Goal: Contribute content: Contribute content

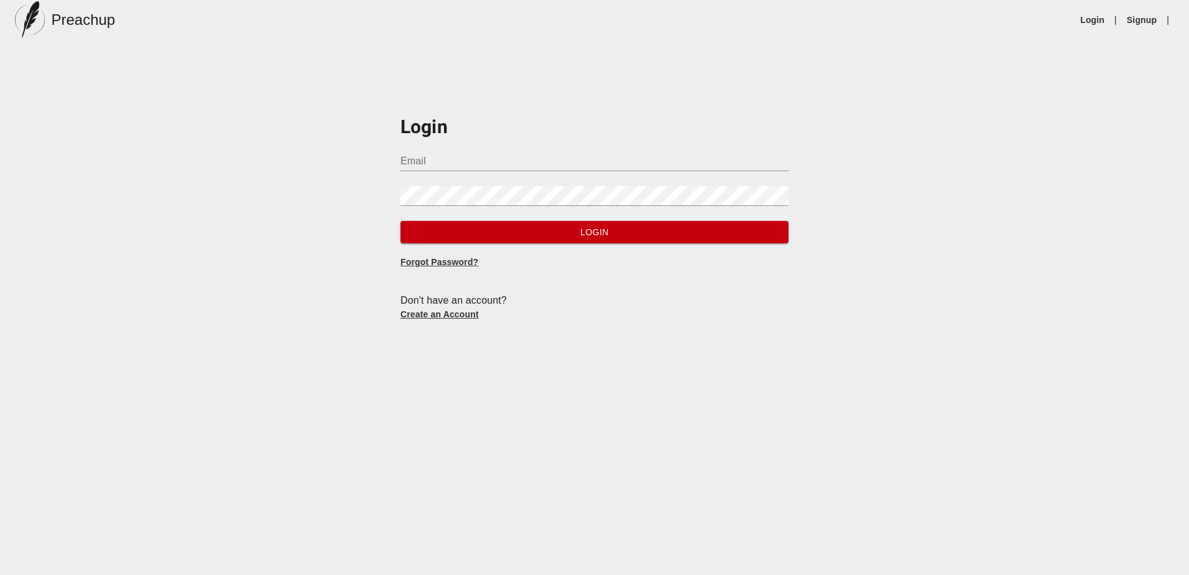
type input "[PERSON_NAME][EMAIL_ADDRESS][DOMAIN_NAME]"
click at [586, 233] on span "Login" at bounding box center [594, 233] width 368 height 16
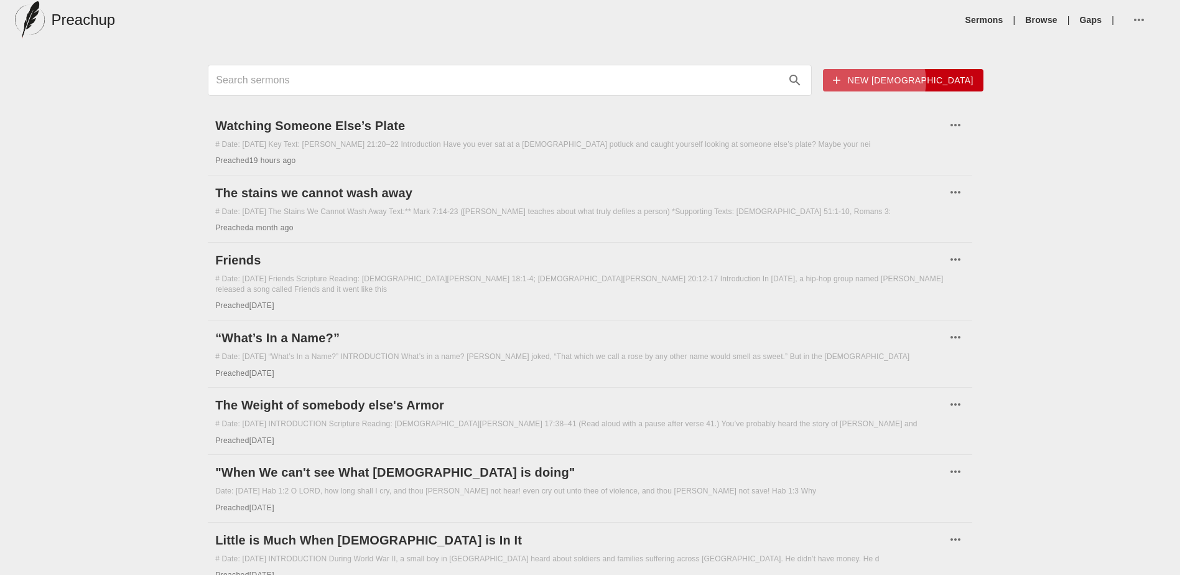
click at [940, 81] on span "New [DEMOGRAPHIC_DATA]" at bounding box center [903, 81] width 141 height 16
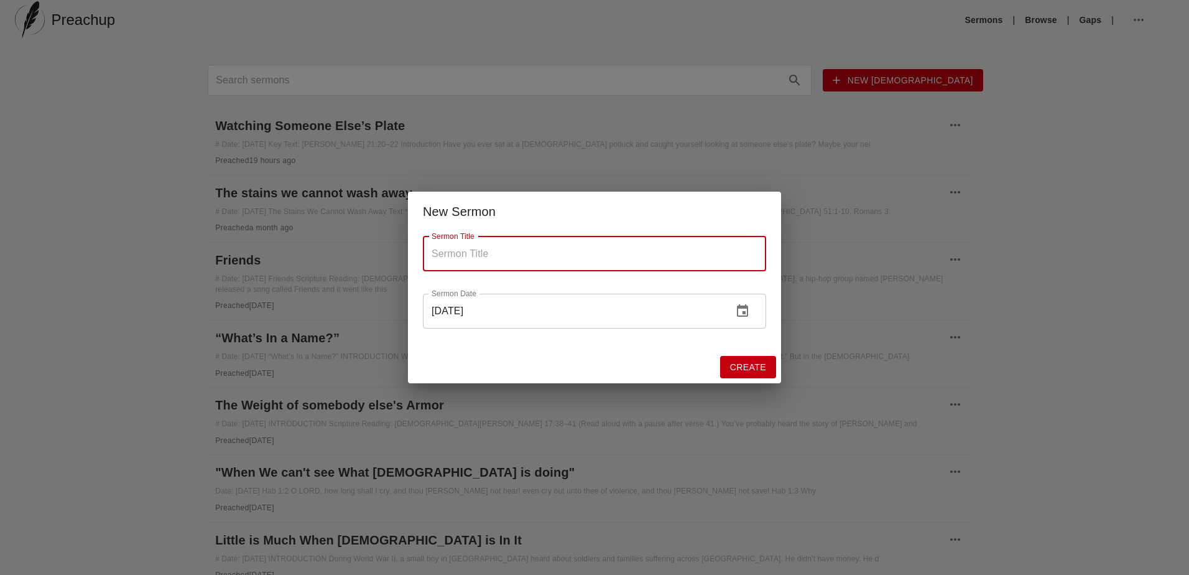
paste input "The Best Seat in the House: Learning to Sit at the Feet of [DEMOGRAPHIC_DATA]"
type input "The Best Seat in the House: Learning to Sit at the Feet of [DEMOGRAPHIC_DATA]"
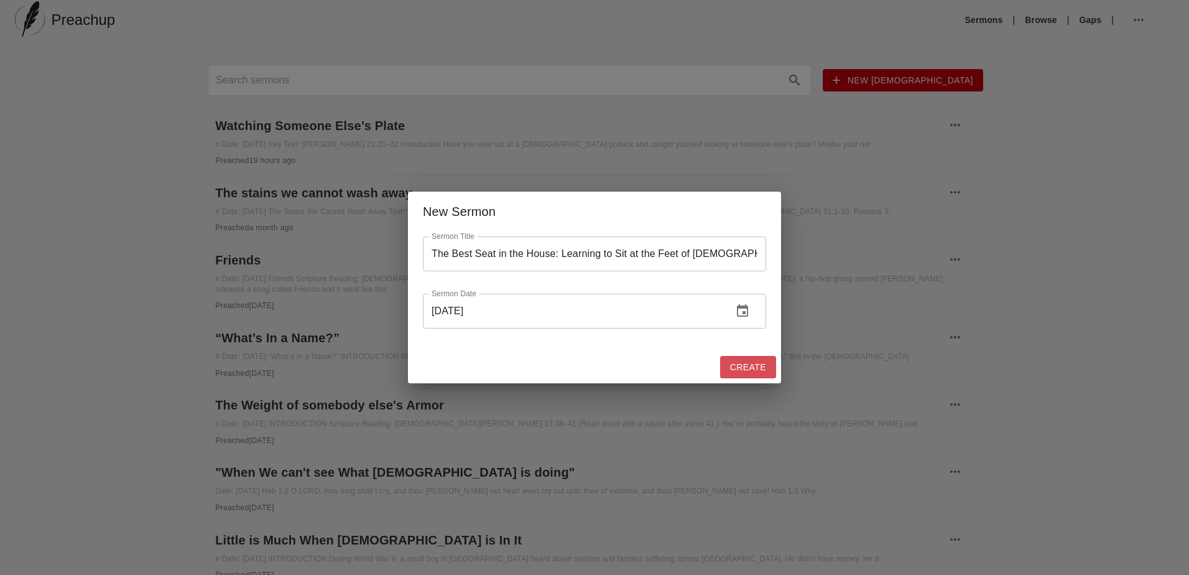
click at [756, 371] on span "Create" at bounding box center [748, 367] width 36 height 16
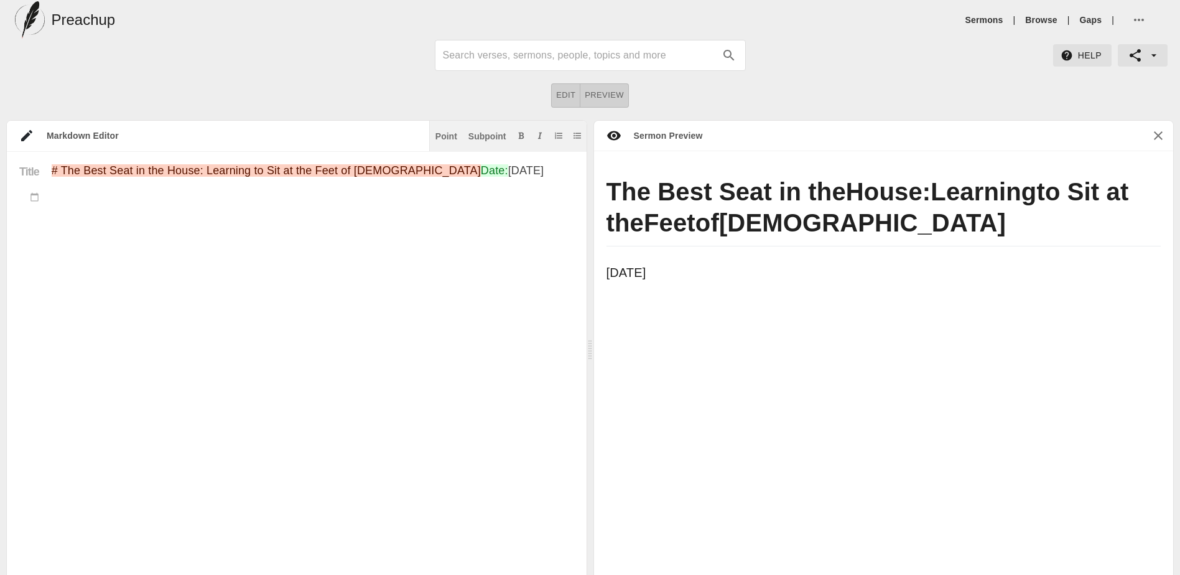
click at [52, 249] on textarea "# The Best Seat in the House: Learning to Sit at the Feet of [DEMOGRAPHIC_DATA]…" at bounding box center [313, 372] width 522 height 416
paste textarea "Lorem: Ips Dolo Sita co adi Elits: Doeiusmo te Inc ut lab Etdo ma Aliqu **ENIMA…"
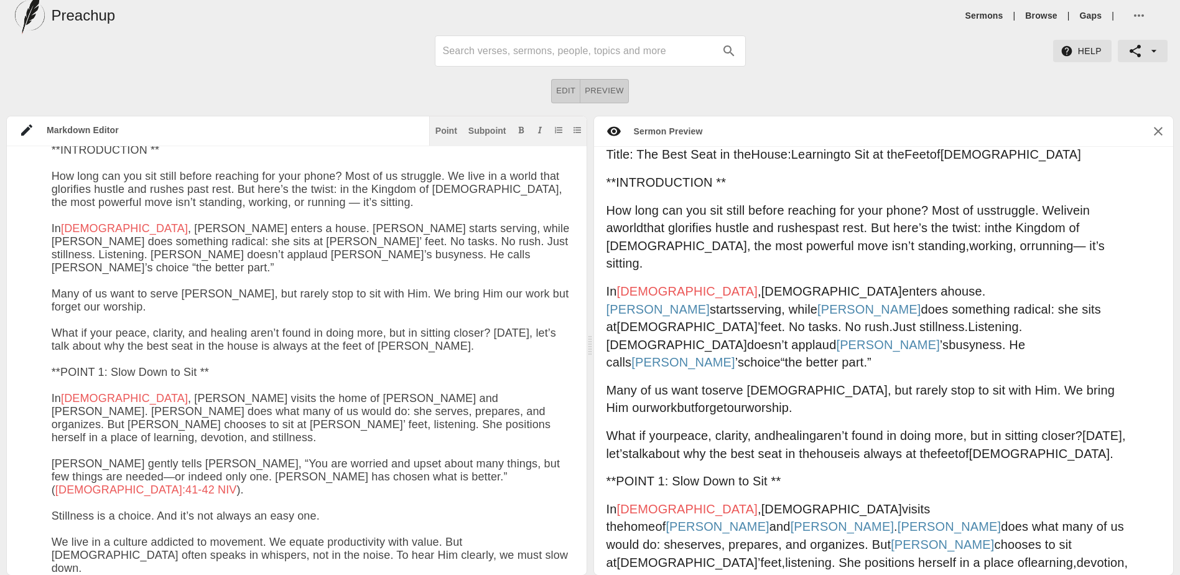
scroll to position [29, 0]
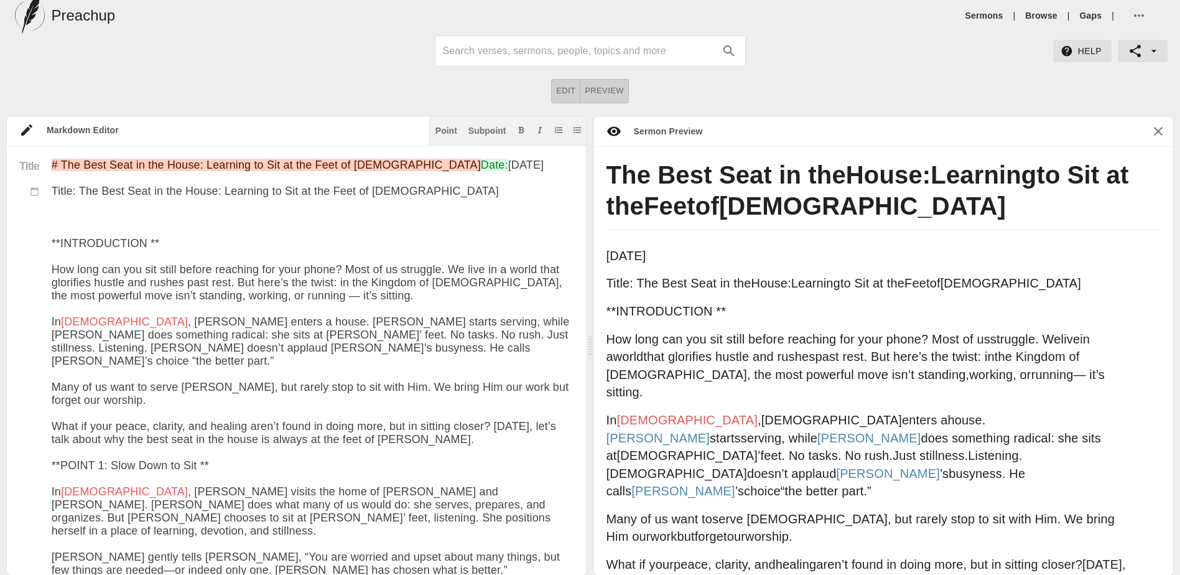
paste textarea "(Luk 10:38) Now it came to pass, as they went, that he entered into a certain v…"
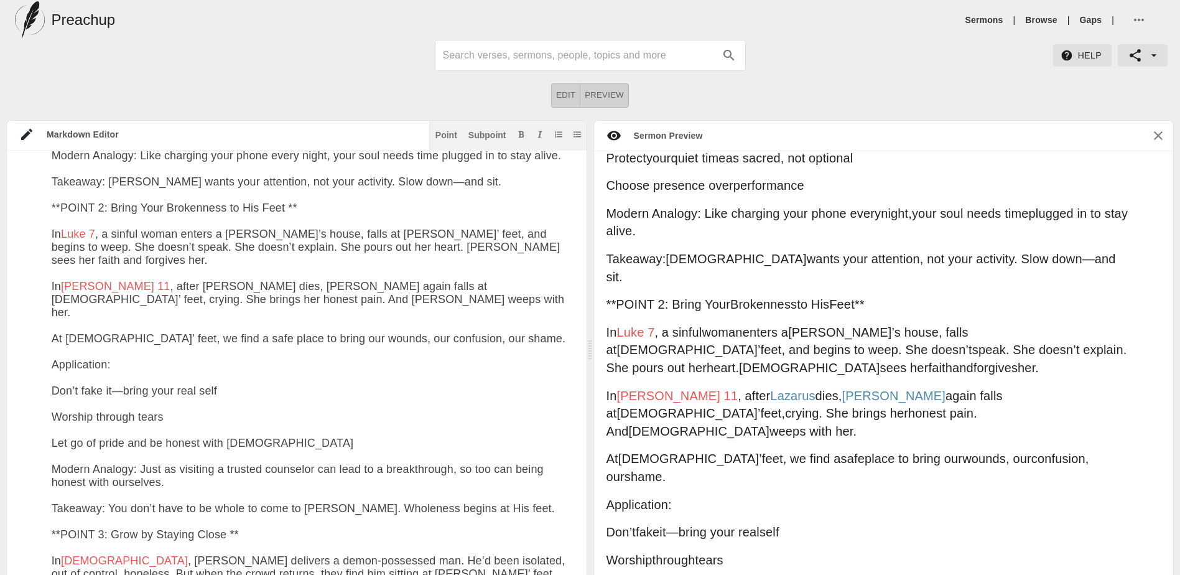
scroll to position [460, 0]
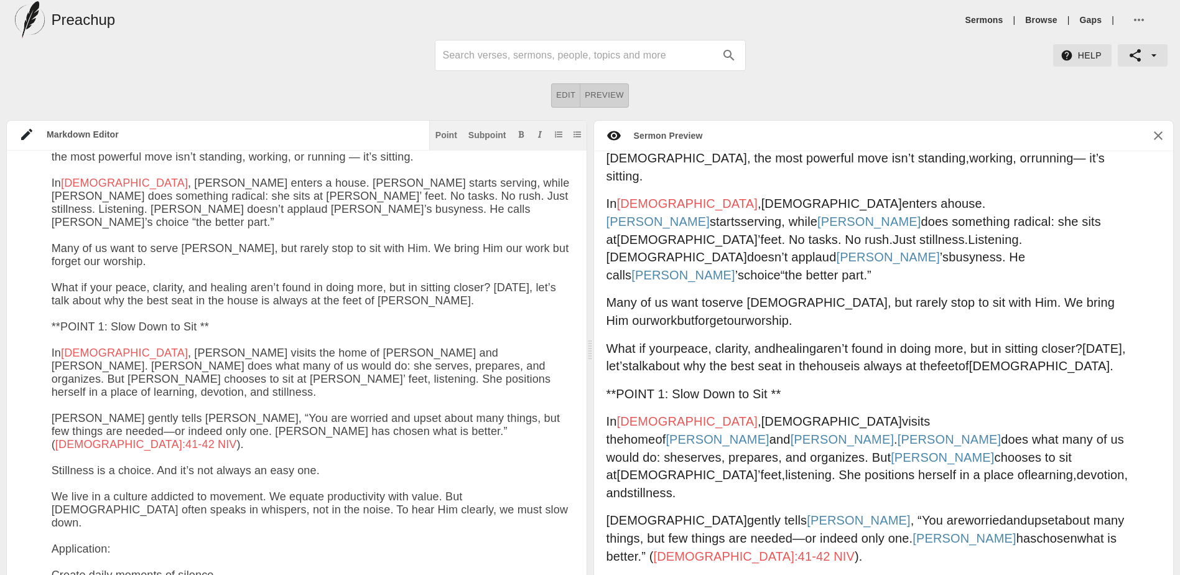
type textarea "# Lor Ipsu Dolo si ame Conse: Adipisci el Sed do eiu Temp in Utlab Etdo: Mag 40…"
